Goal: Navigation & Orientation: Find specific page/section

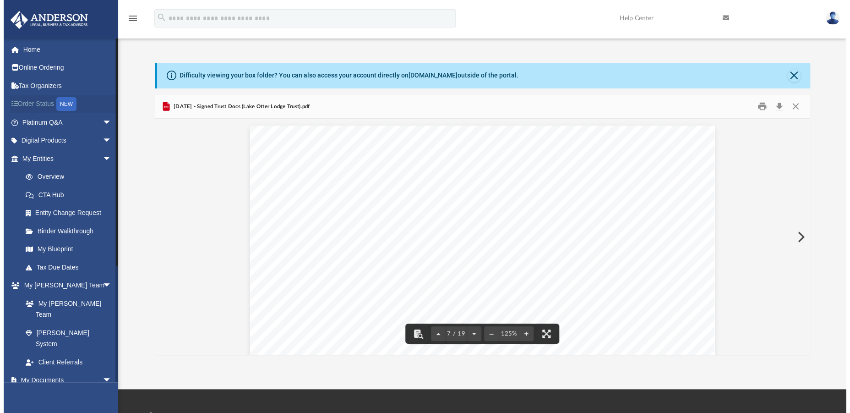
scroll to position [4038, 0]
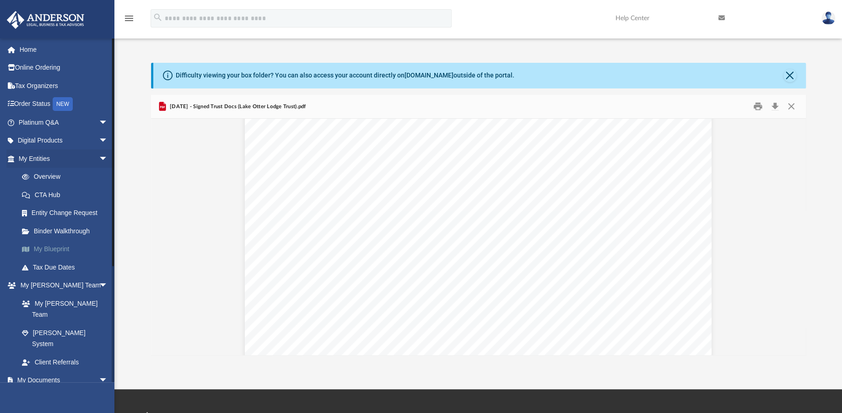
click at [49, 248] on link "My Blueprint" at bounding box center [67, 249] width 109 height 18
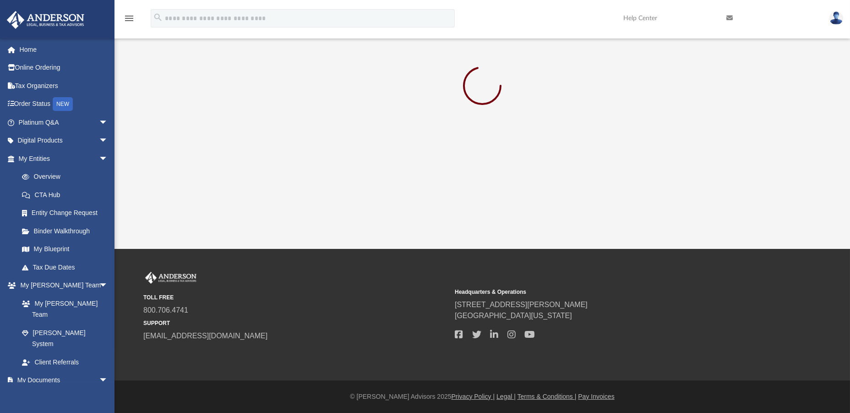
click at [60, 19] on img at bounding box center [45, 20] width 83 height 18
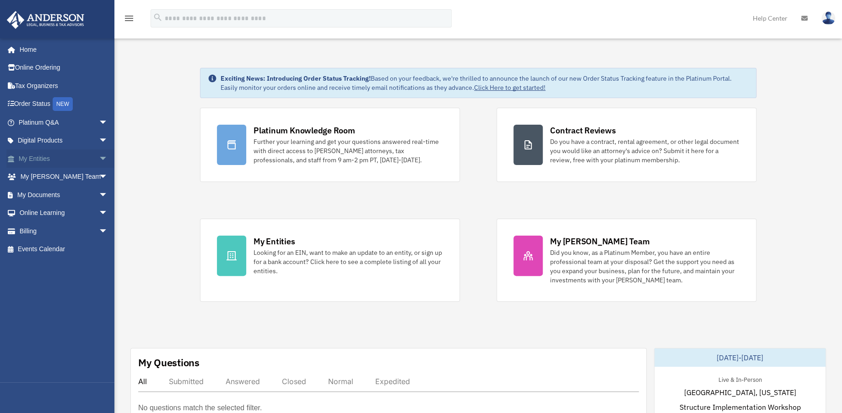
click at [99, 155] on span "arrow_drop_down" at bounding box center [108, 158] width 18 height 19
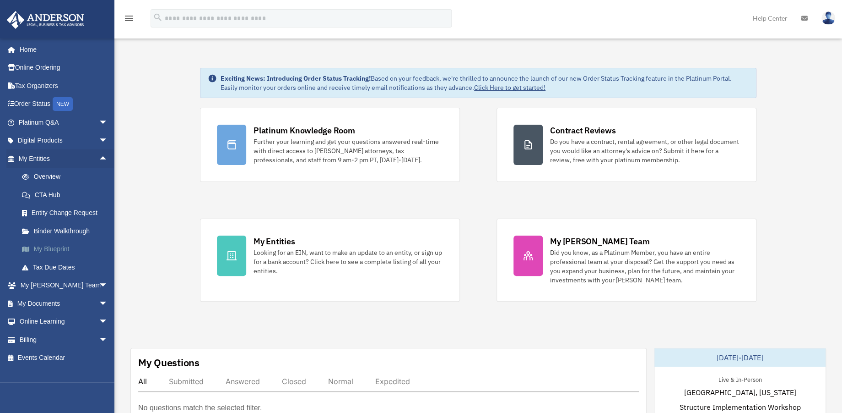
click at [54, 247] on link "My Blueprint" at bounding box center [67, 249] width 109 height 18
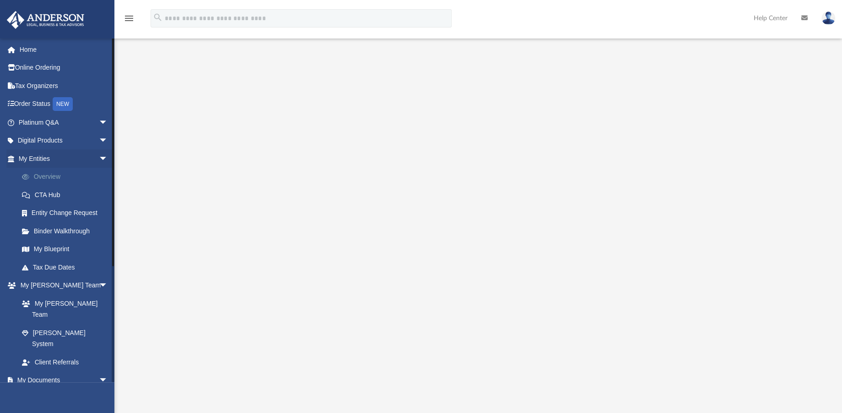
click at [45, 176] on link "Overview" at bounding box center [67, 177] width 109 height 18
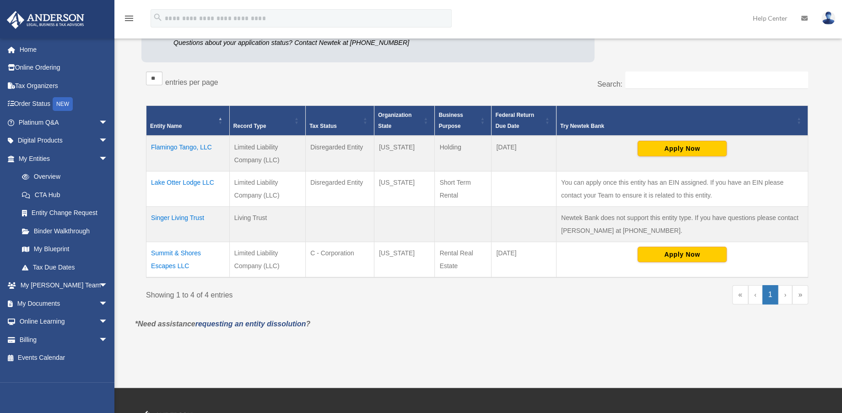
scroll to position [152, 0]
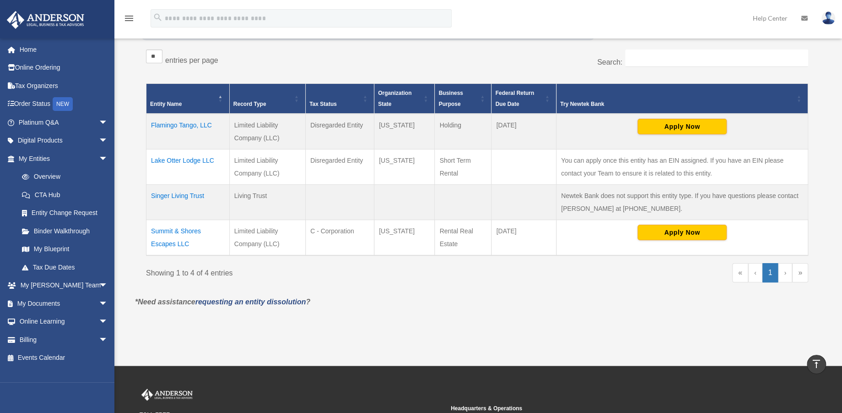
click at [183, 231] on td "Summit & Shores Escapes LLC" at bounding box center [188, 237] width 83 height 36
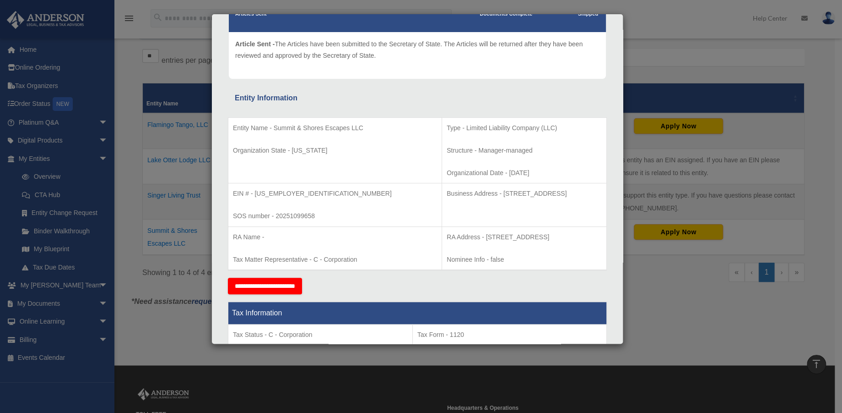
scroll to position [102, 0]
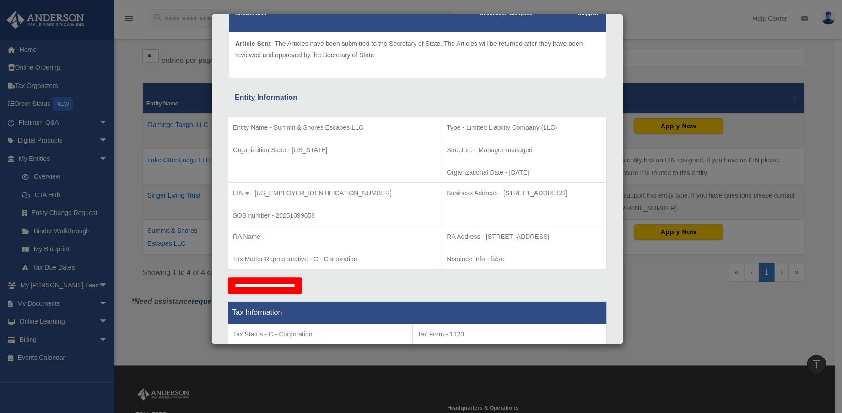
click at [196, 250] on div "Details × Articles Sent Organizational Date" at bounding box center [421, 206] width 842 height 413
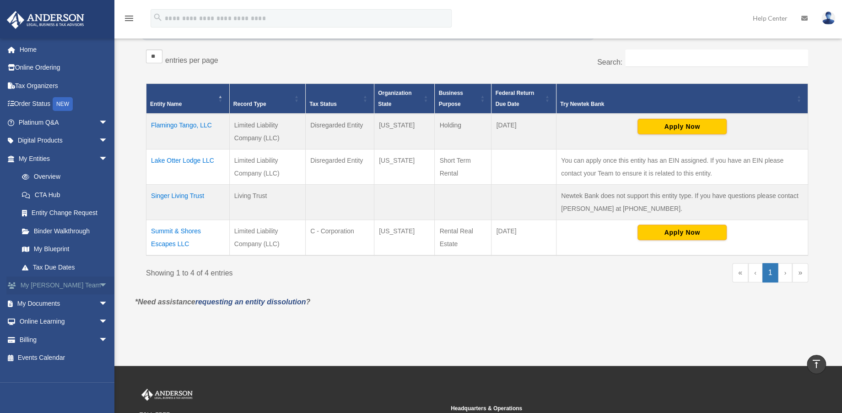
click at [99, 285] on span "arrow_drop_down" at bounding box center [108, 285] width 18 height 19
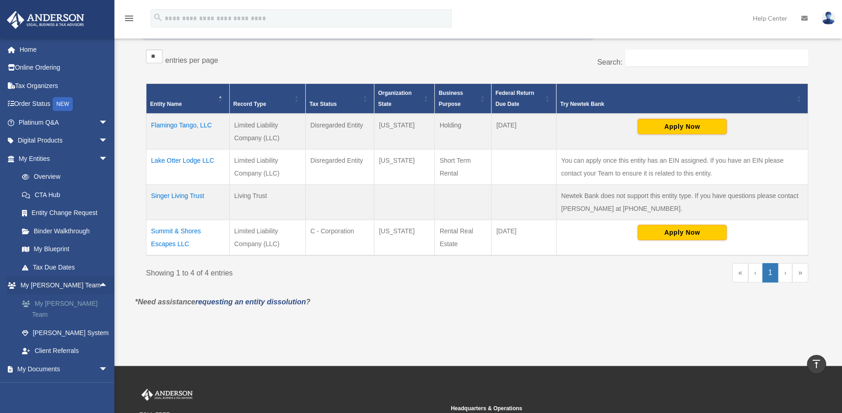
click at [65, 300] on link "My [PERSON_NAME] Team" at bounding box center [67, 308] width 109 height 29
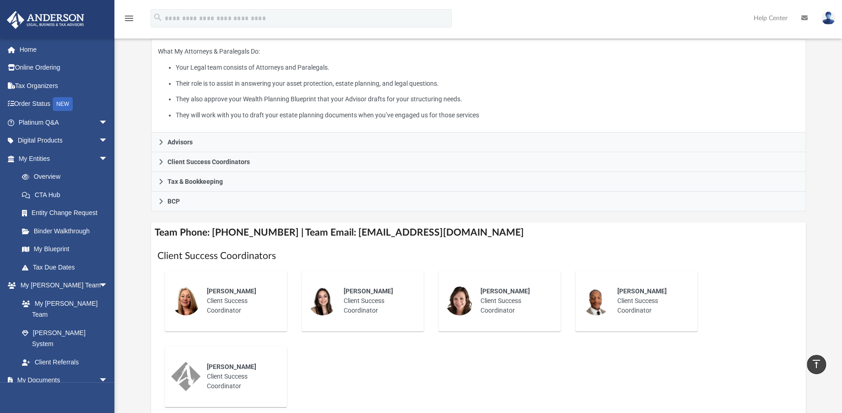
scroll to position [51, 0]
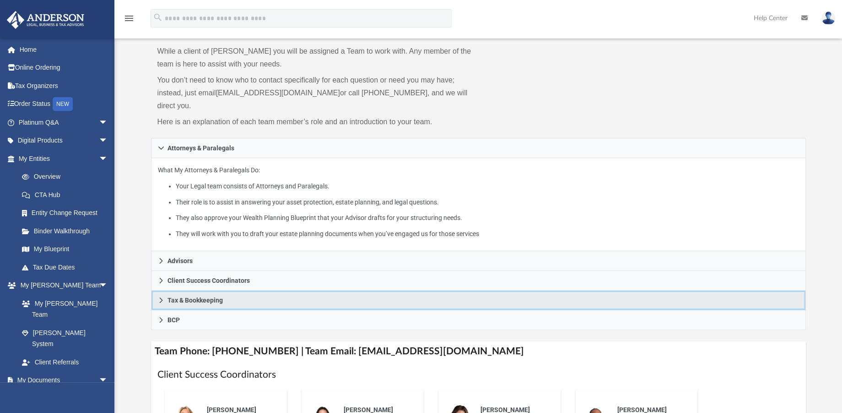
click at [160, 297] on icon at bounding box center [160, 299] width 3 height 5
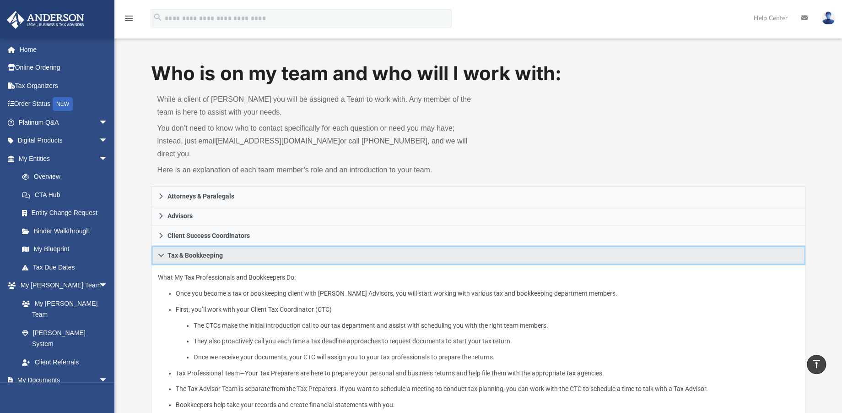
scroll to position [0, 0]
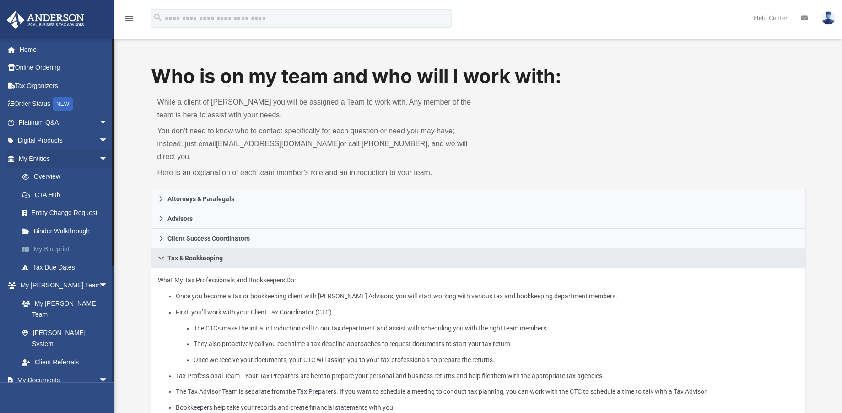
click at [45, 247] on link "My Blueprint" at bounding box center [67, 249] width 109 height 18
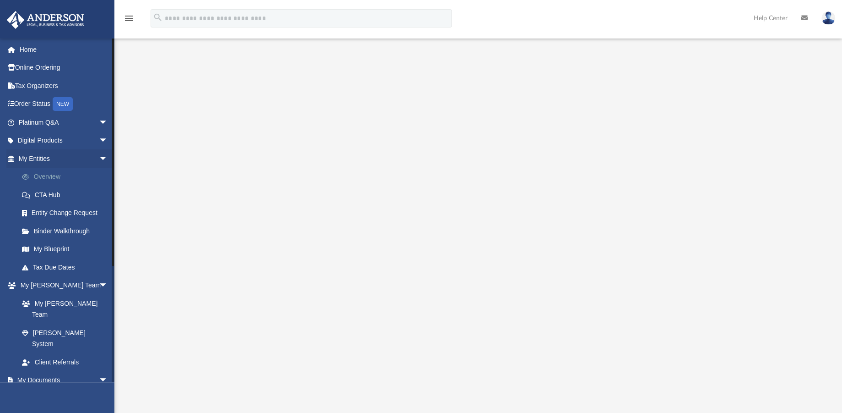
click at [46, 174] on link "Overview" at bounding box center [67, 177] width 109 height 18
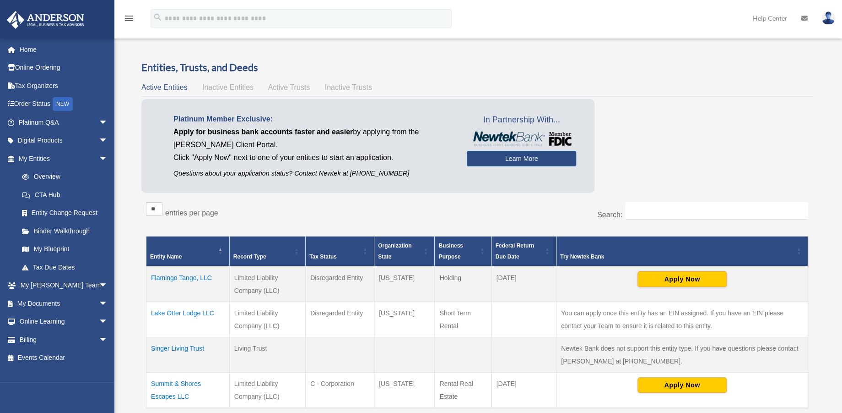
click at [187, 383] on td "Summit & Shores Escapes LLC" at bounding box center [188, 390] width 83 height 36
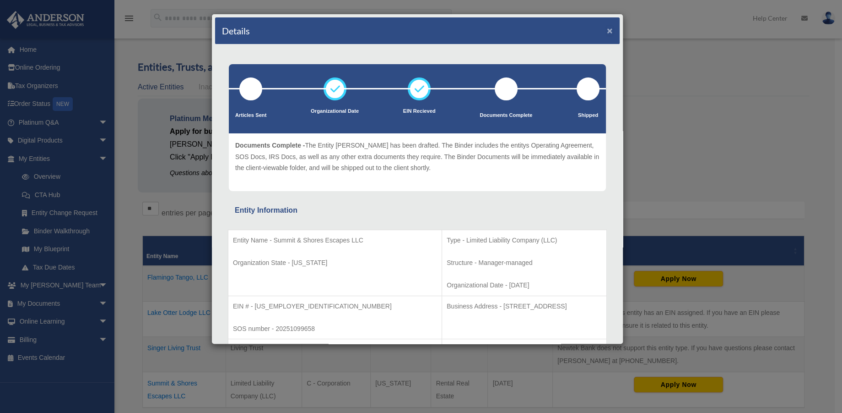
click at [607, 28] on button "×" at bounding box center [610, 31] width 6 height 10
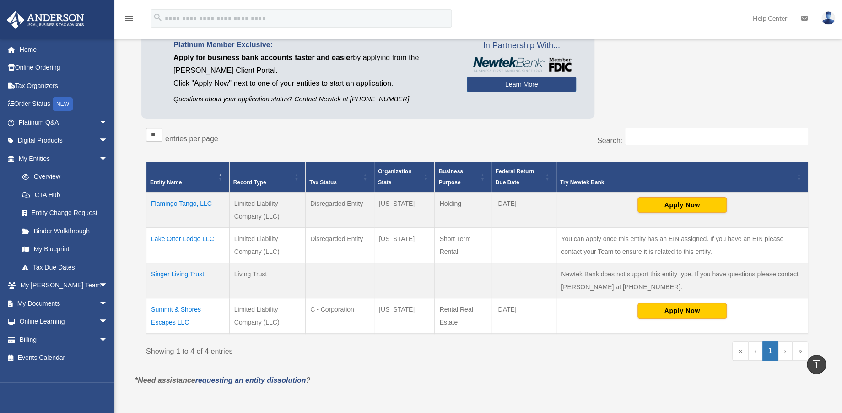
scroll to position [51, 0]
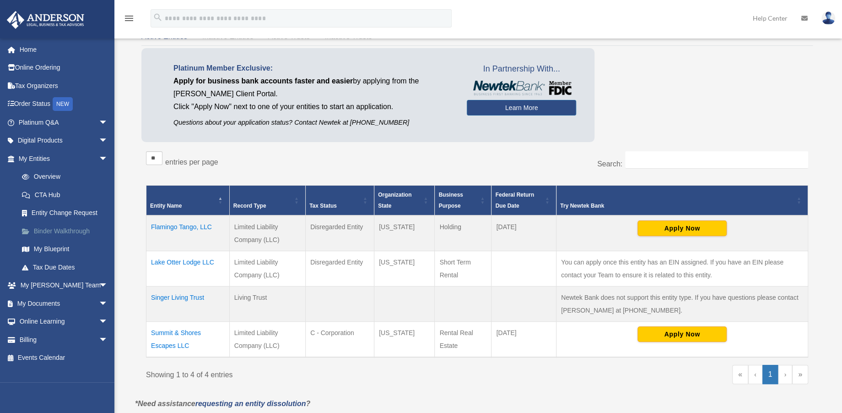
click at [27, 228] on span at bounding box center [30, 231] width 7 height 6
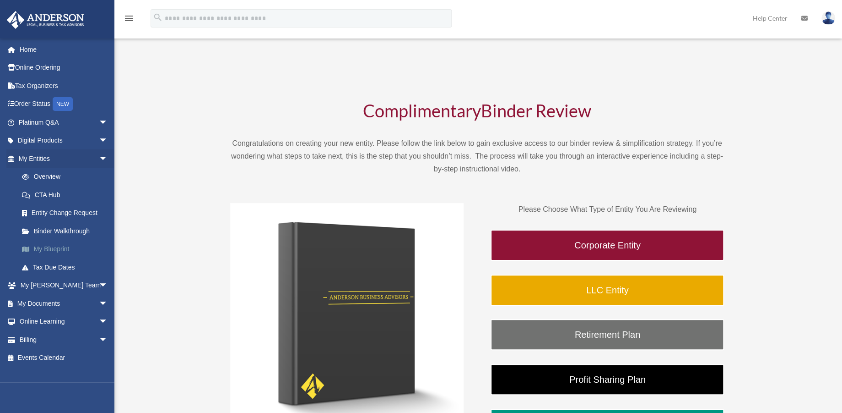
click at [27, 249] on span at bounding box center [30, 249] width 7 height 6
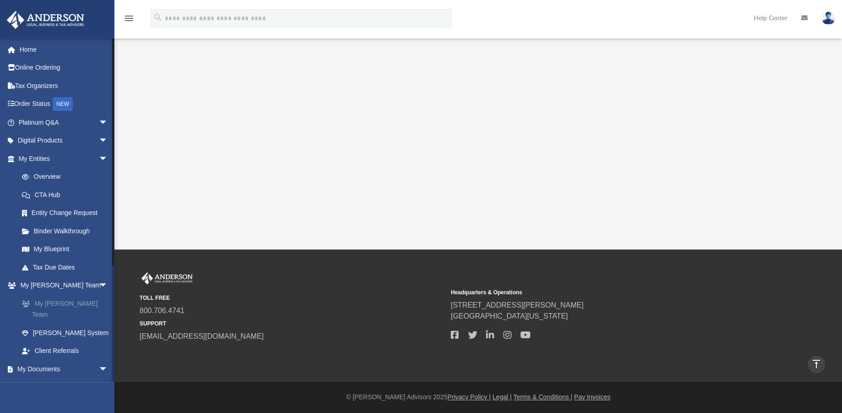
click at [52, 297] on link "My [PERSON_NAME] Team" at bounding box center [67, 308] width 109 height 29
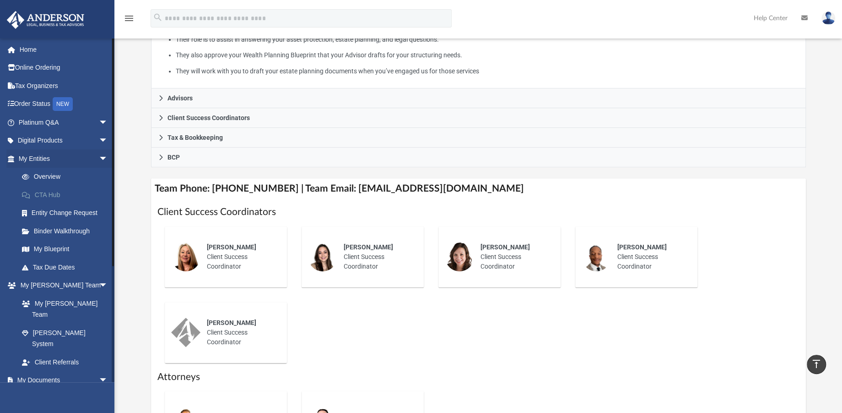
click at [51, 195] on link "CTA Hub" at bounding box center [67, 194] width 109 height 18
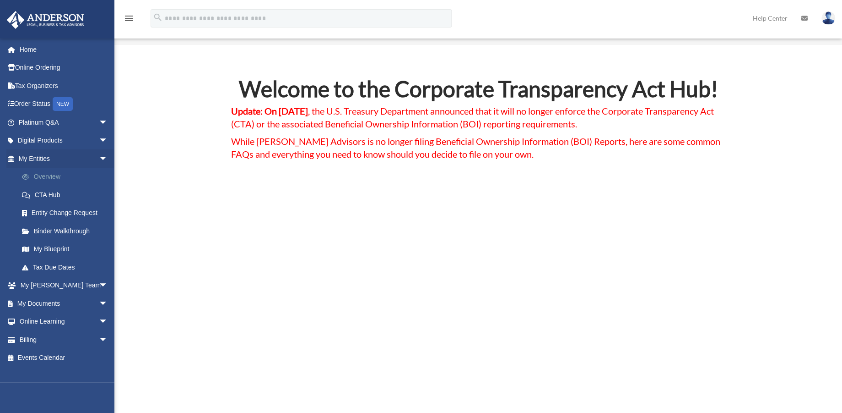
click at [43, 177] on link "Overview" at bounding box center [67, 177] width 109 height 18
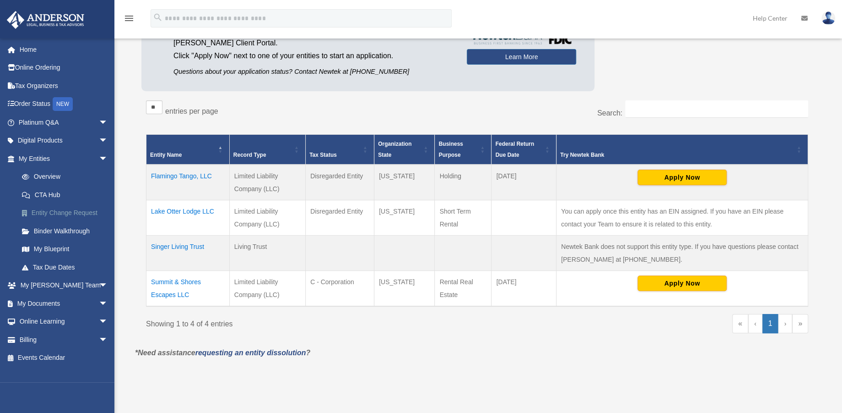
scroll to position [51, 0]
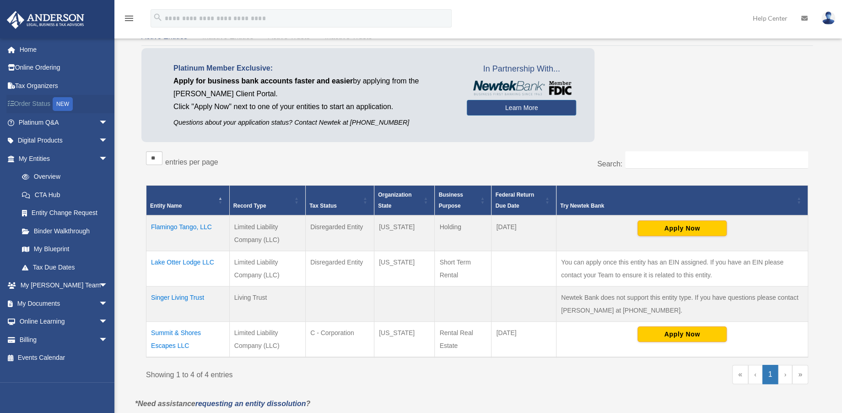
click at [33, 101] on link "Order Status NEW" at bounding box center [63, 104] width 115 height 19
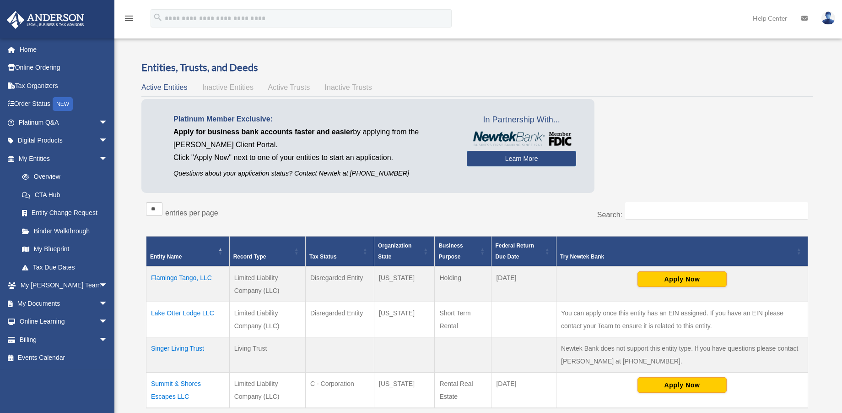
scroll to position [51, 0]
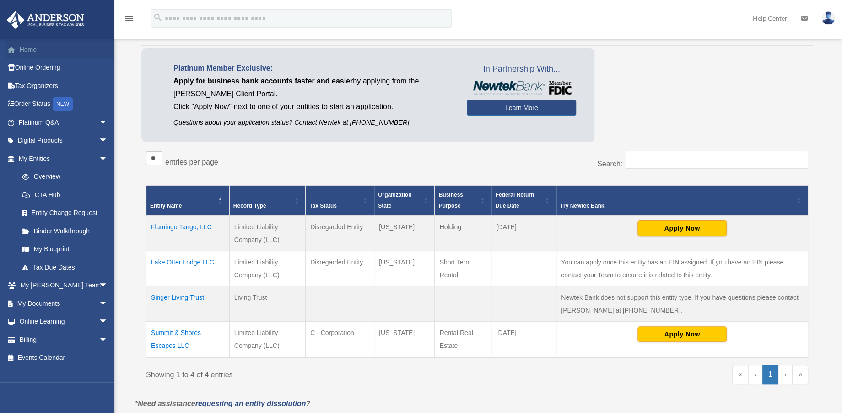
click at [27, 51] on link "Home" at bounding box center [63, 49] width 115 height 18
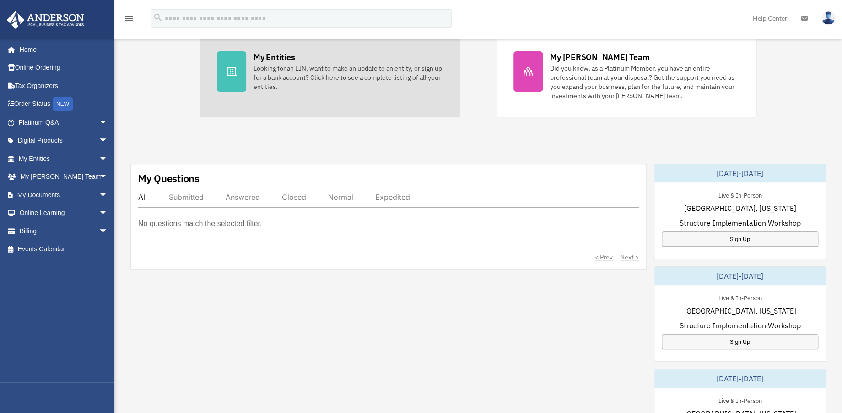
scroll to position [203, 0]
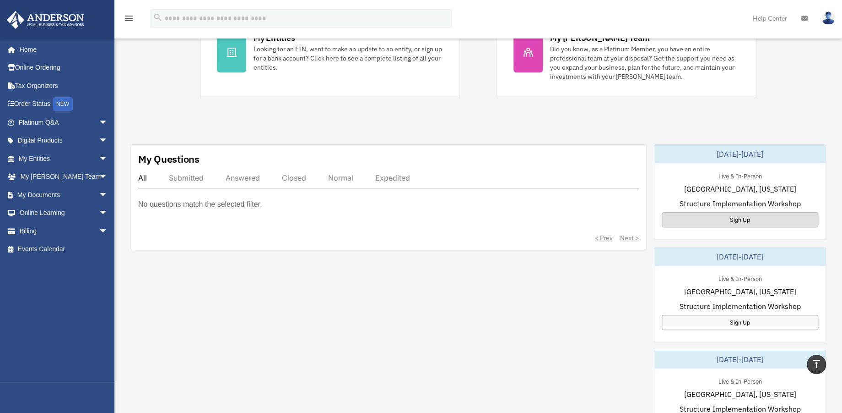
click at [742, 219] on div "Sign Up" at bounding box center [740, 219] width 157 height 15
